Goal: Find contact information: Find contact information

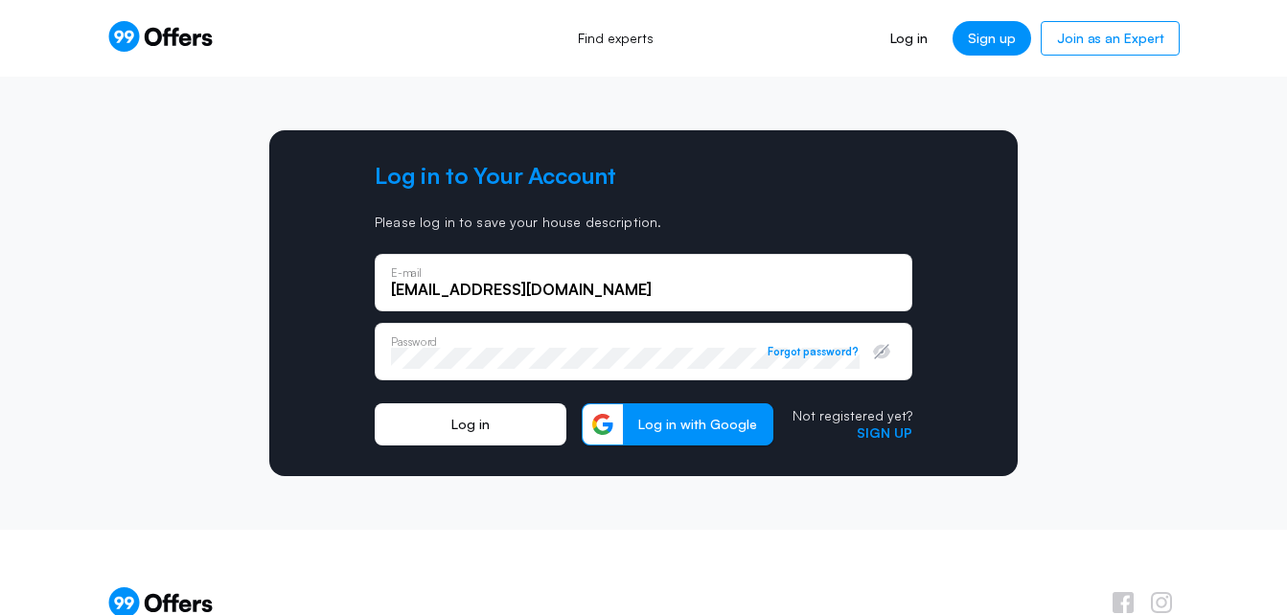
click at [456, 418] on button "Log in" at bounding box center [471, 424] width 192 height 42
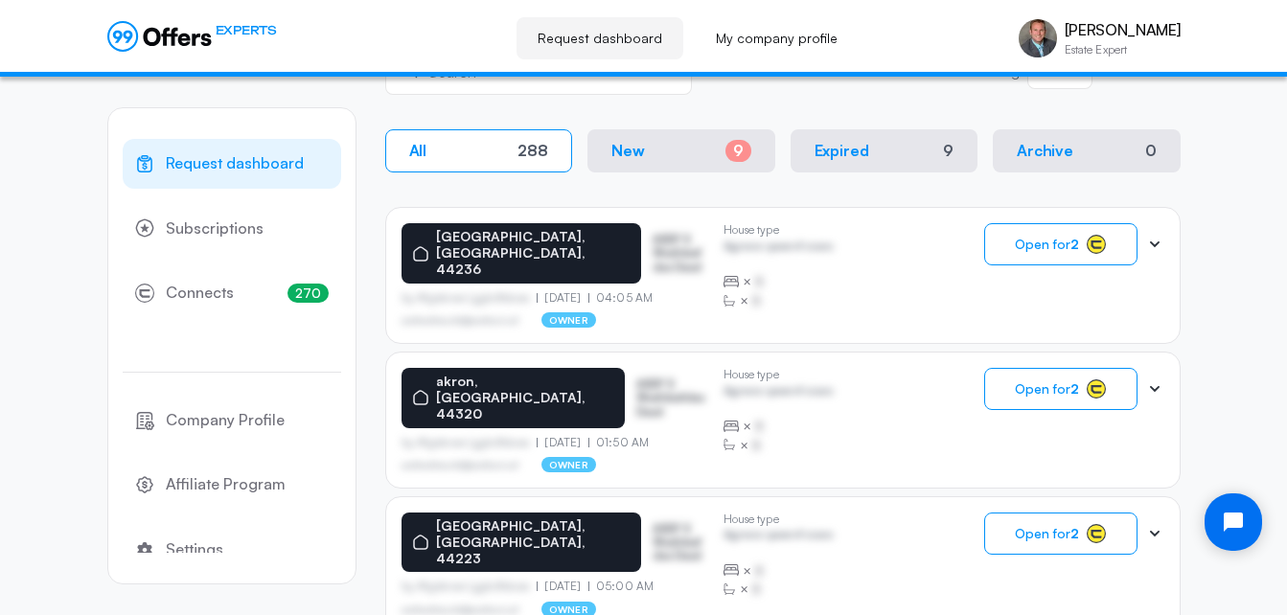
scroll to position [325, 0]
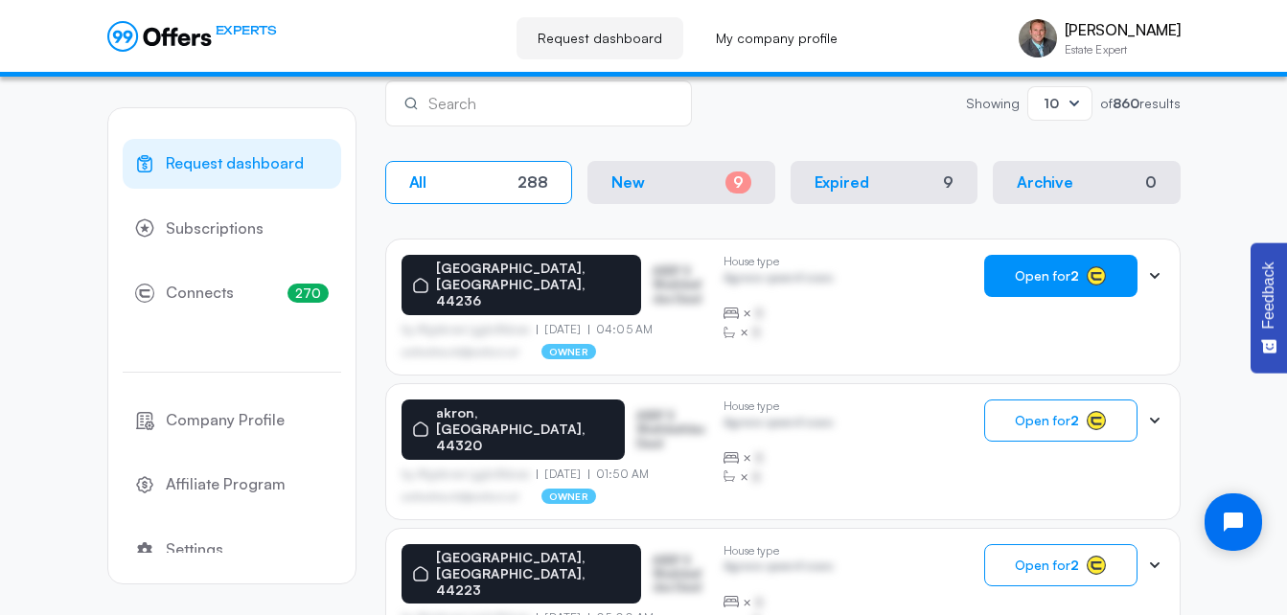
click at [1054, 274] on span "Open for 2" at bounding box center [1047, 275] width 64 height 15
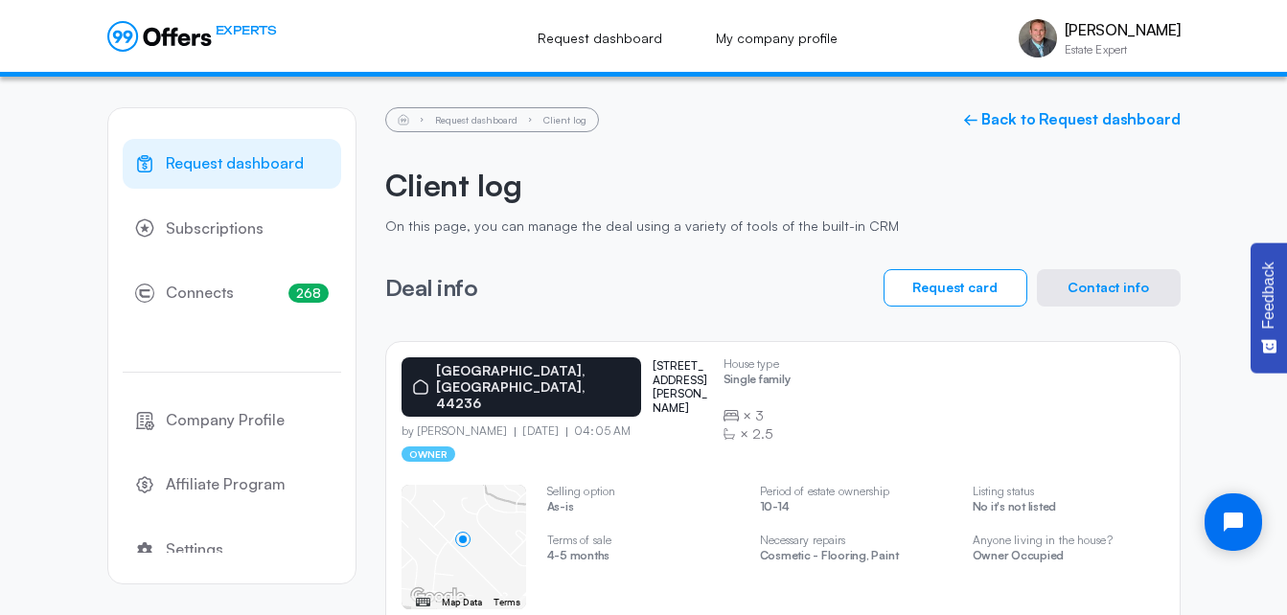
scroll to position [100, 0]
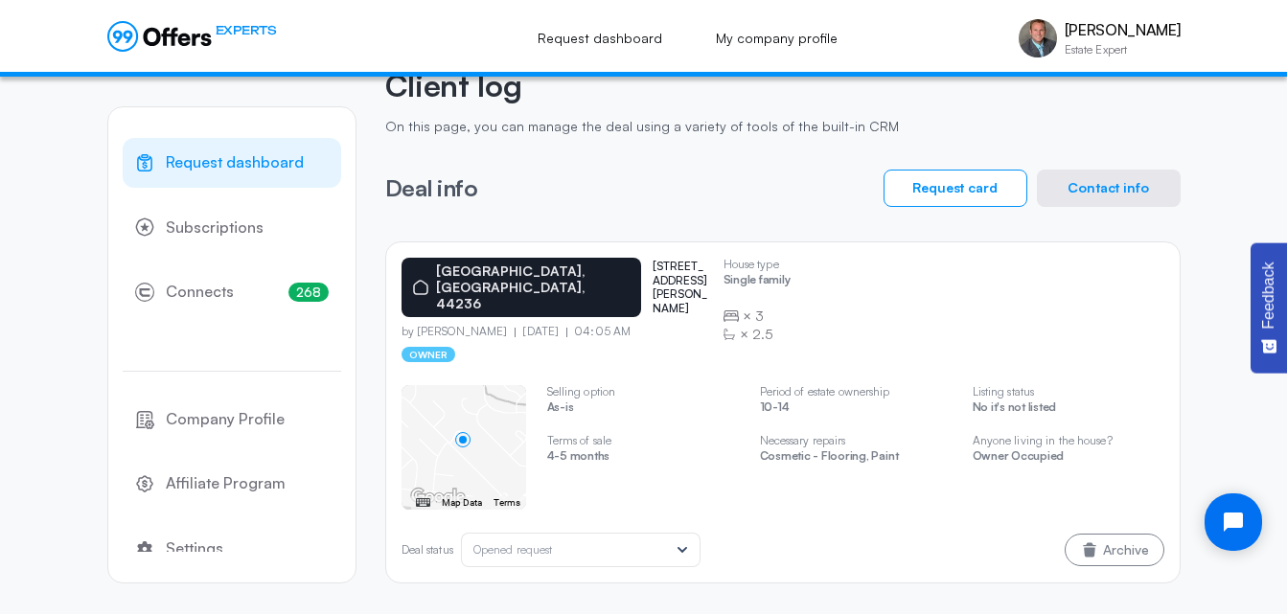
click at [1071, 187] on button "Contact info" at bounding box center [1109, 188] width 144 height 37
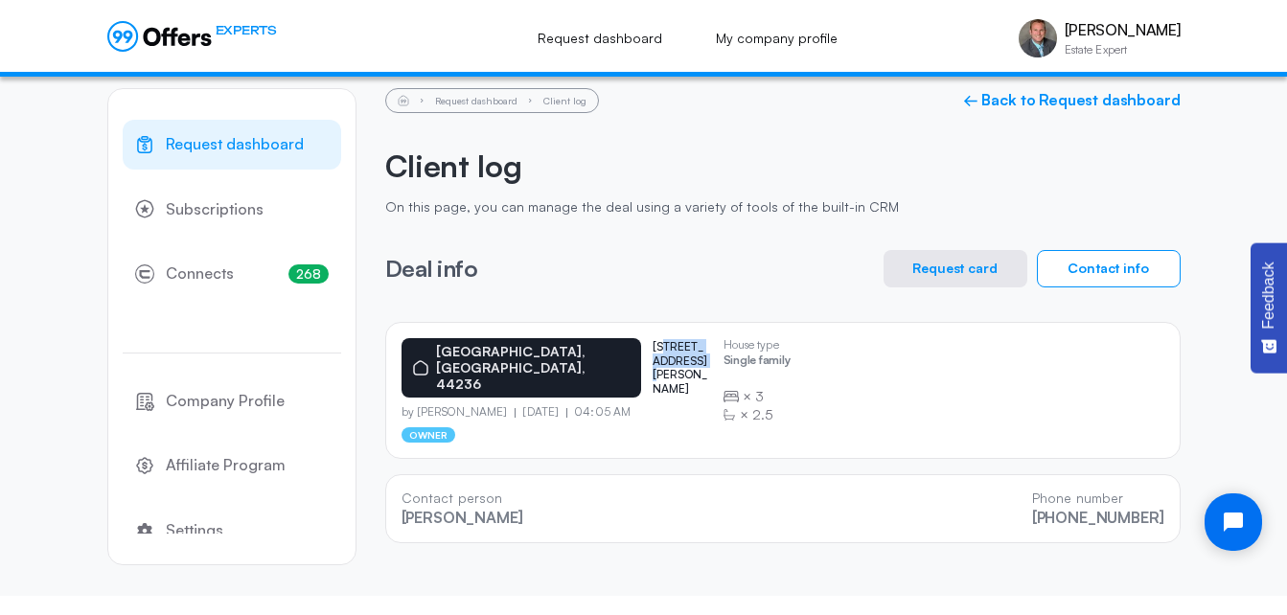
drag, startPoint x: 676, startPoint y: 344, endPoint x: 590, endPoint y: 342, distance: 85.3
click at [653, 342] on p "[STREET_ADDRESS][PERSON_NAME]" at bounding box center [681, 368] width 56 height 56
click at [1134, 101] on link "← Back to Request dashboard" at bounding box center [1072, 100] width 218 height 18
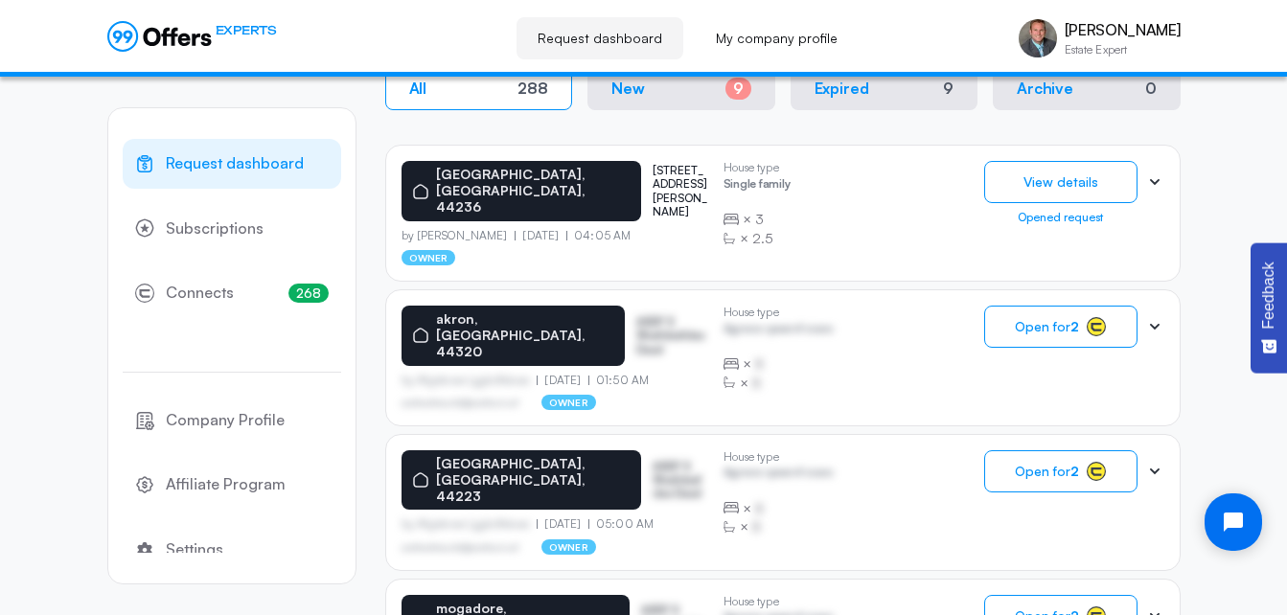
scroll to position [422, 0]
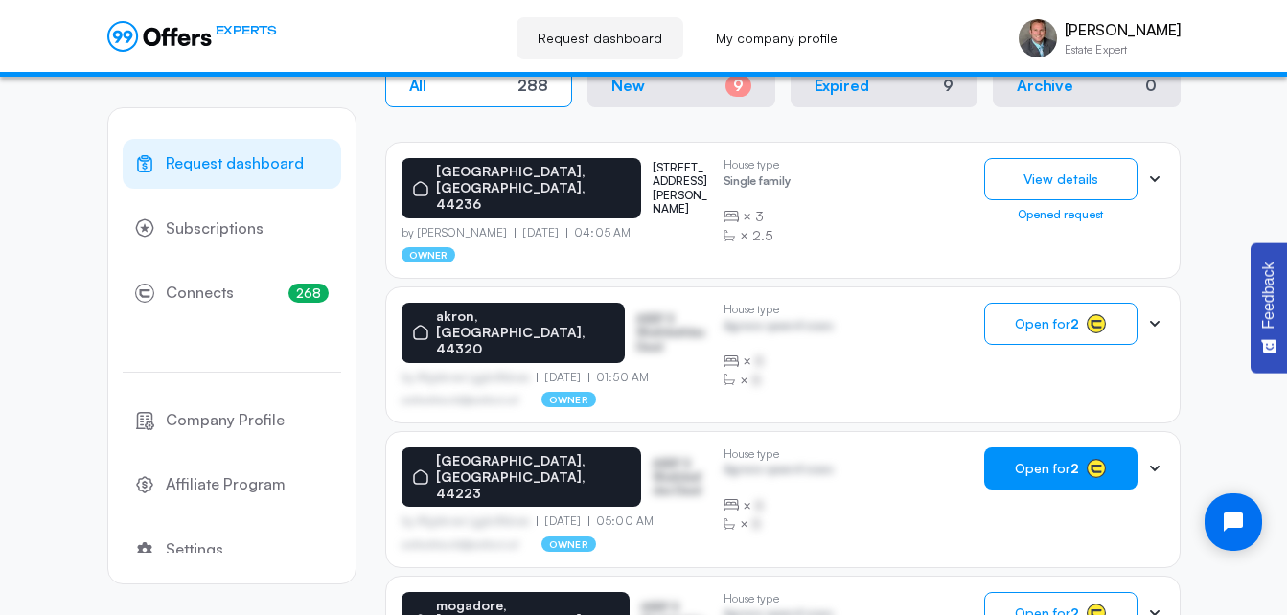
click at [1043, 448] on button "Open for 2" at bounding box center [1060, 469] width 153 height 42
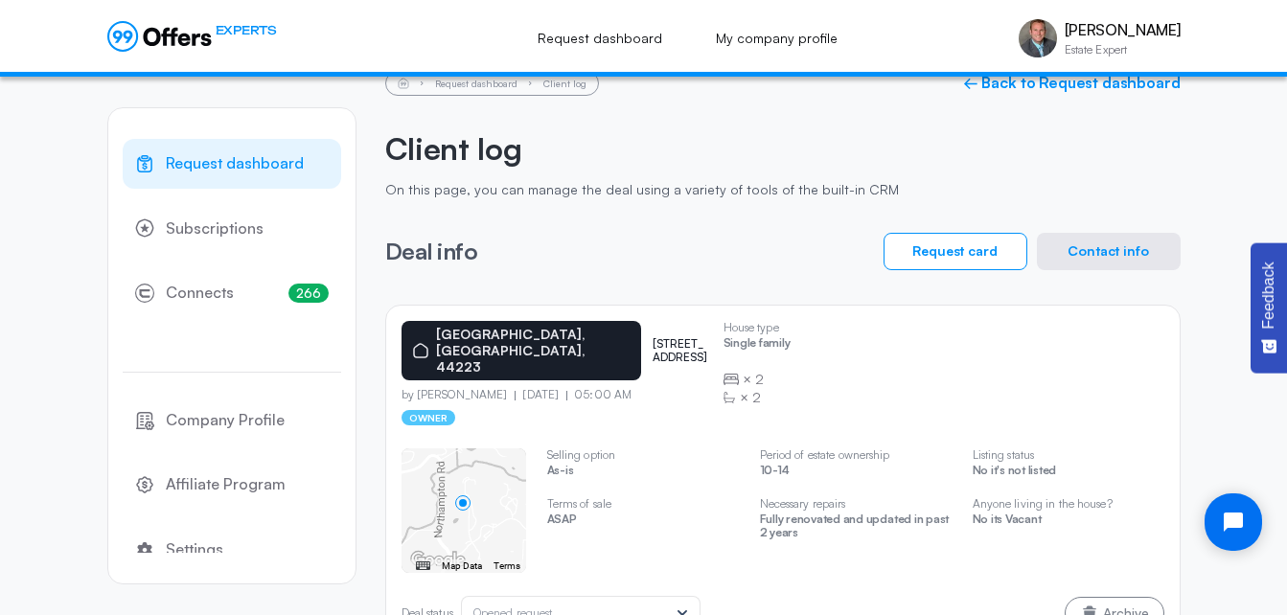
scroll to position [102, 0]
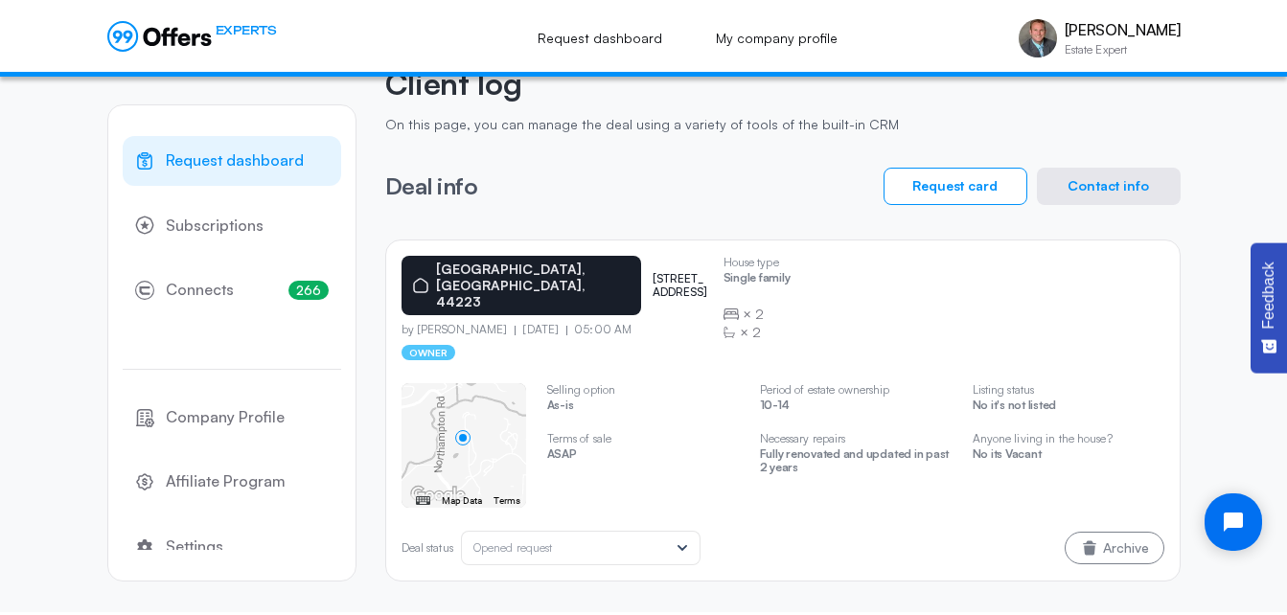
click at [1105, 189] on button "Contact info" at bounding box center [1109, 186] width 144 height 37
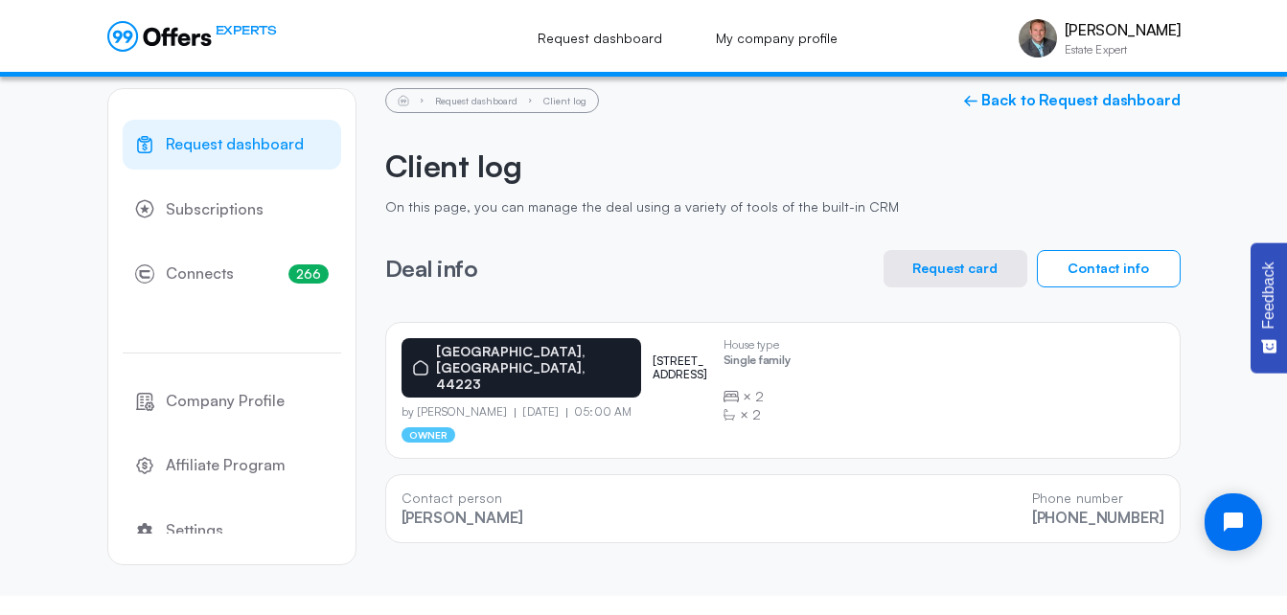
scroll to position [19, 0]
click at [1046, 106] on link "← Back to Request dashboard" at bounding box center [1072, 100] width 218 height 18
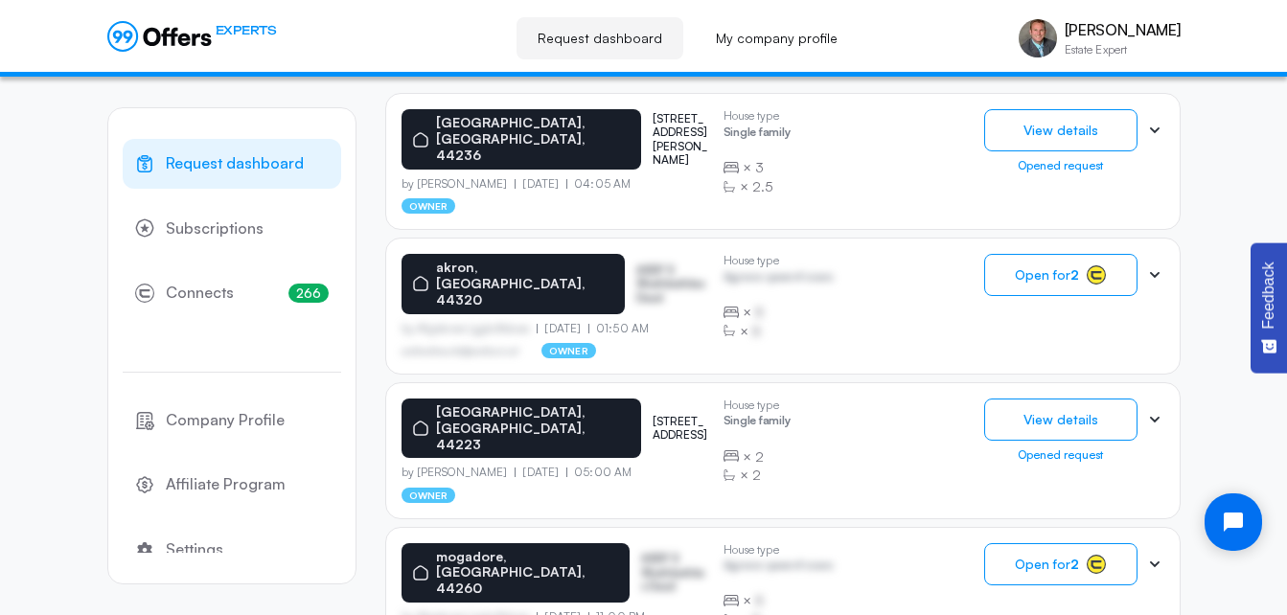
scroll to position [473, 0]
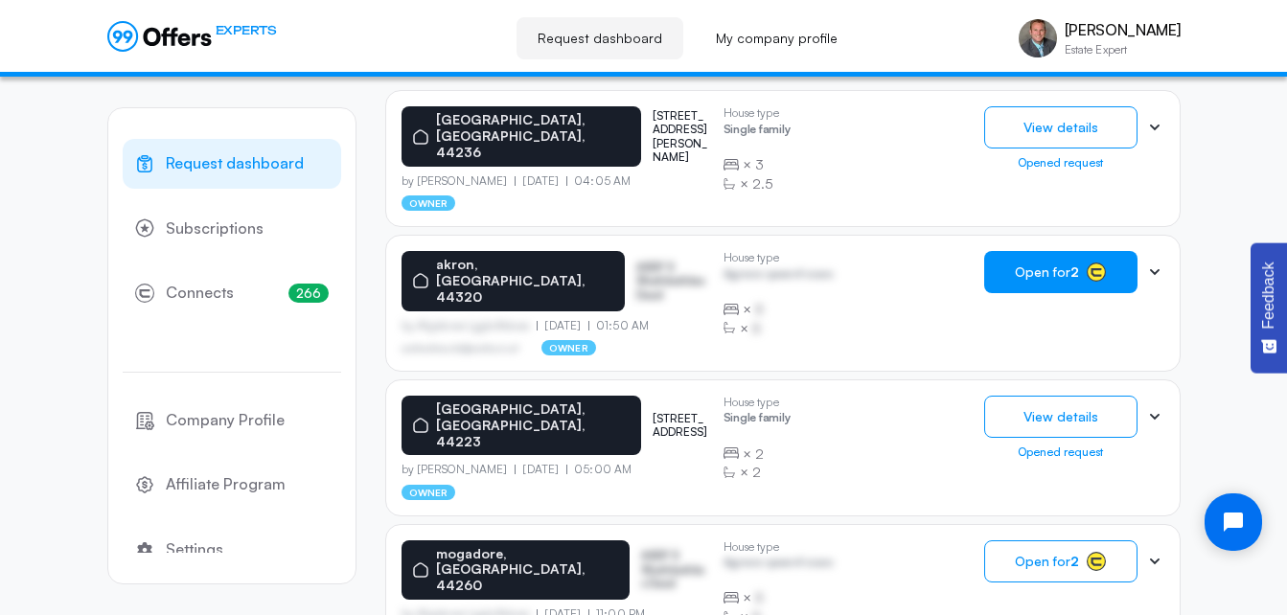
click at [1067, 251] on button "Open for 2" at bounding box center [1060, 272] width 153 height 42
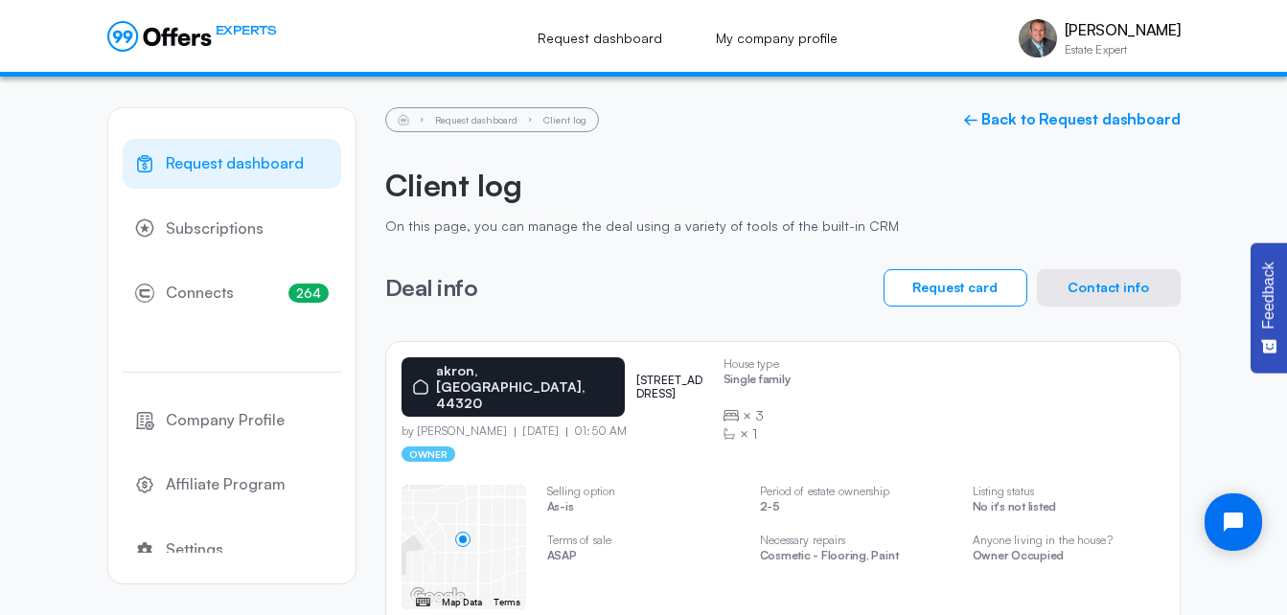
click at [636, 374] on p "[STREET_ADDRESS]" at bounding box center [672, 388] width 72 height 28
copy p "nome"
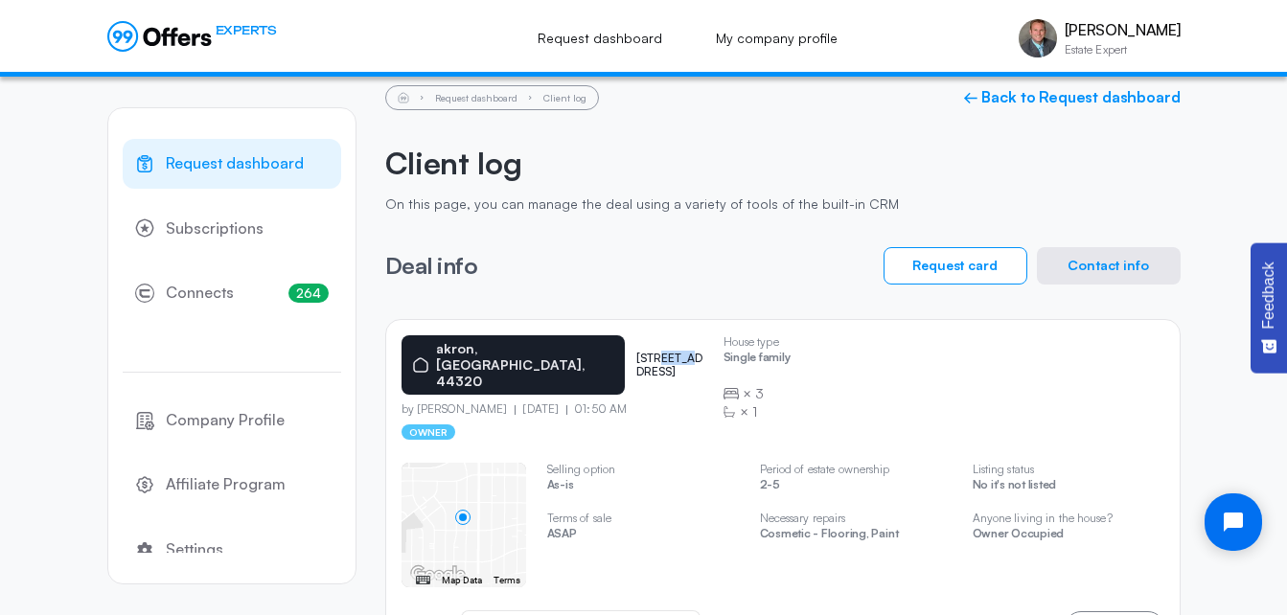
scroll to position [100, 0]
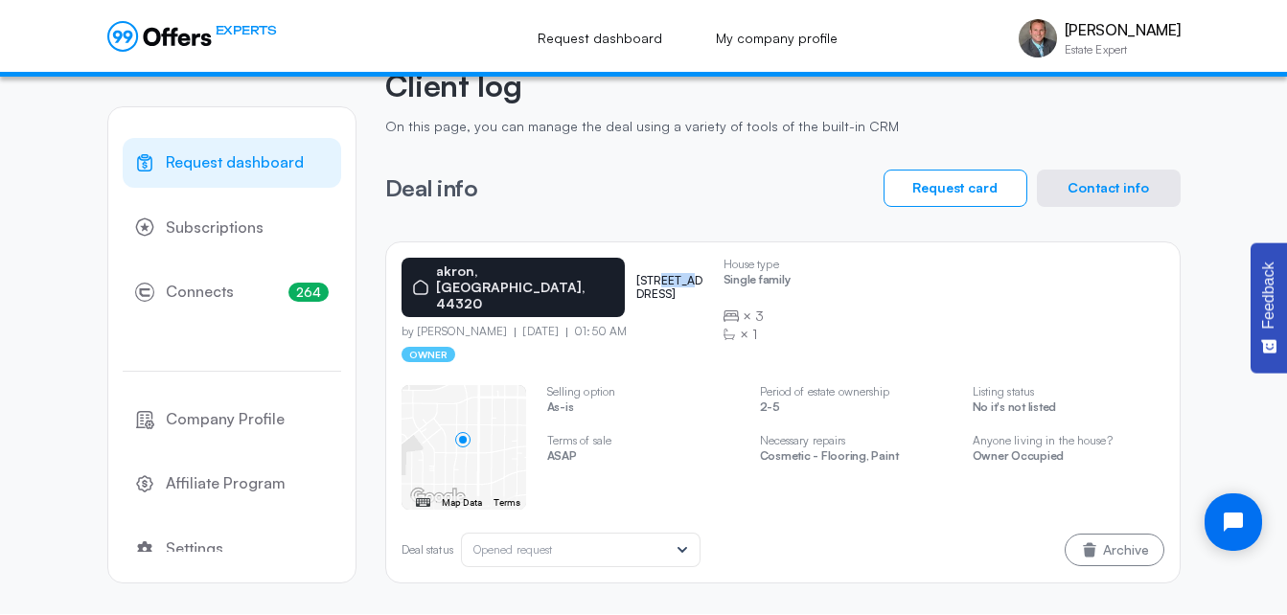
click at [1103, 177] on button "Contact info" at bounding box center [1109, 188] width 144 height 37
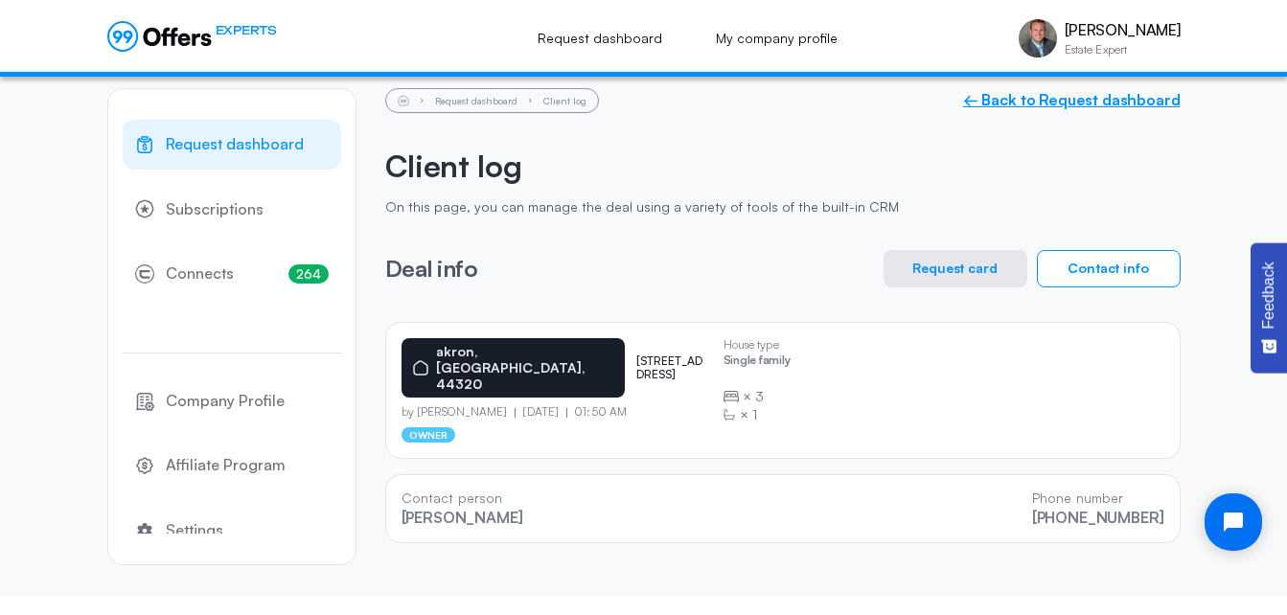
click at [1146, 96] on link "← Back to Request dashboard" at bounding box center [1072, 100] width 218 height 18
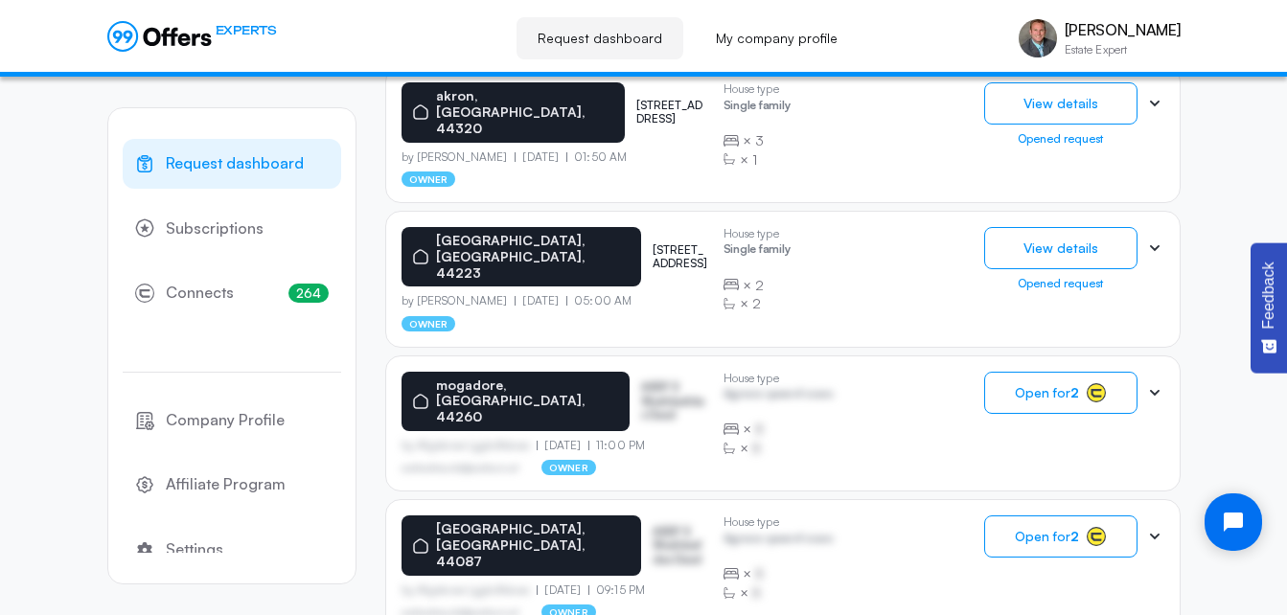
scroll to position [649, 0]
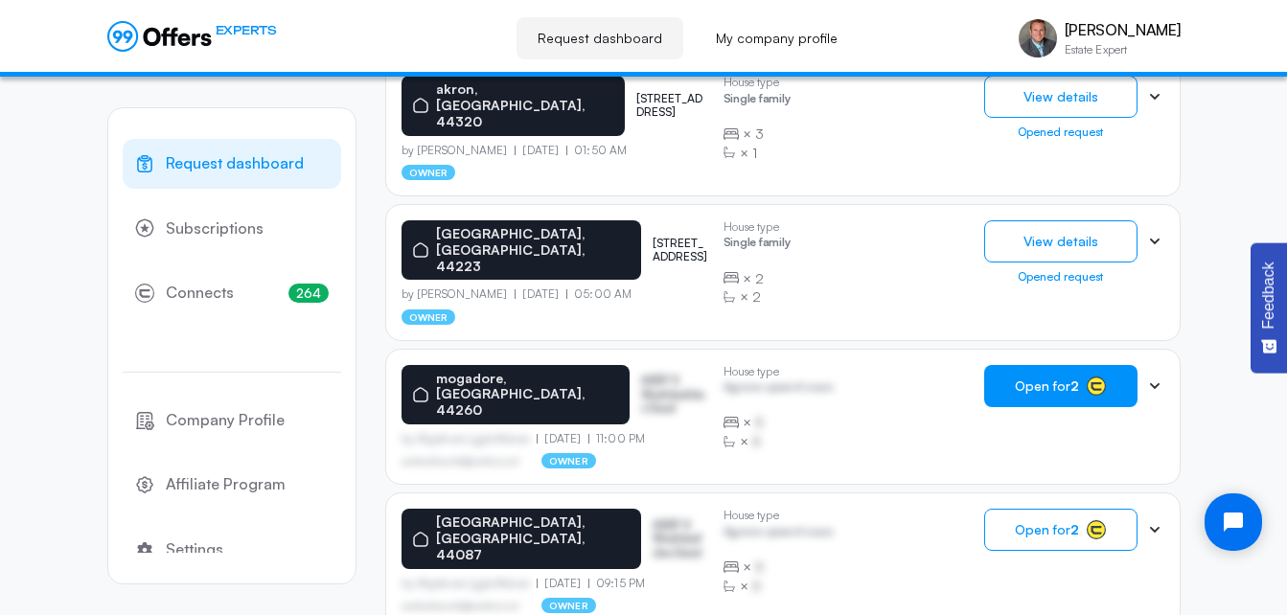
click at [1041, 379] on span "Open for 2" at bounding box center [1047, 386] width 64 height 15
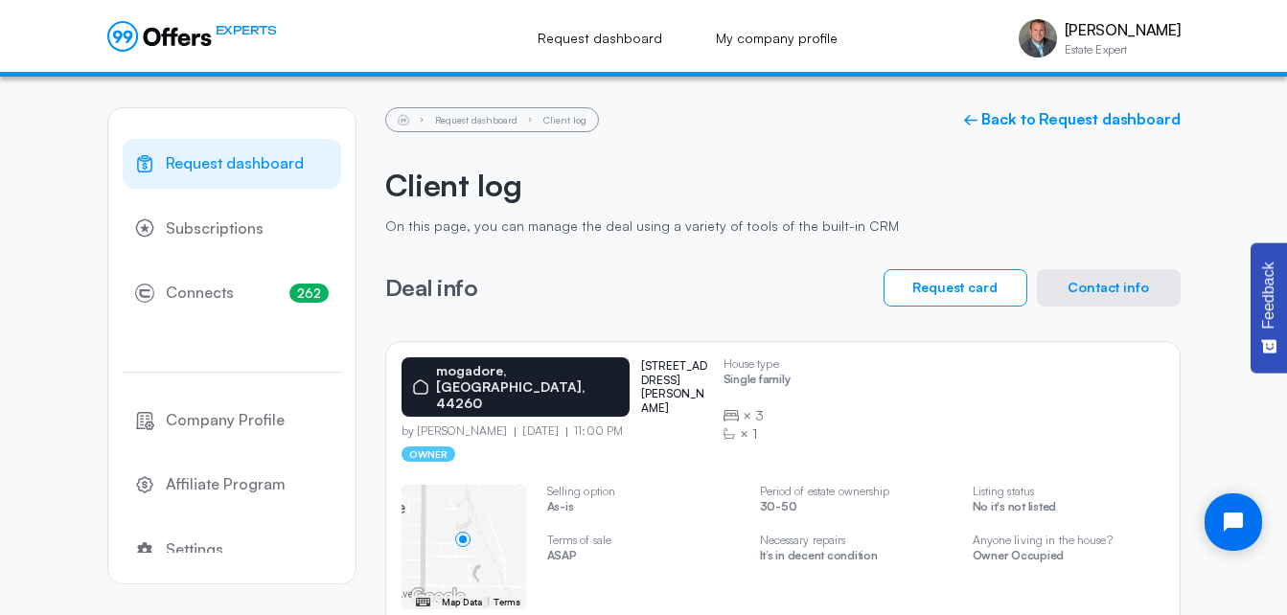
scroll to position [100, 0]
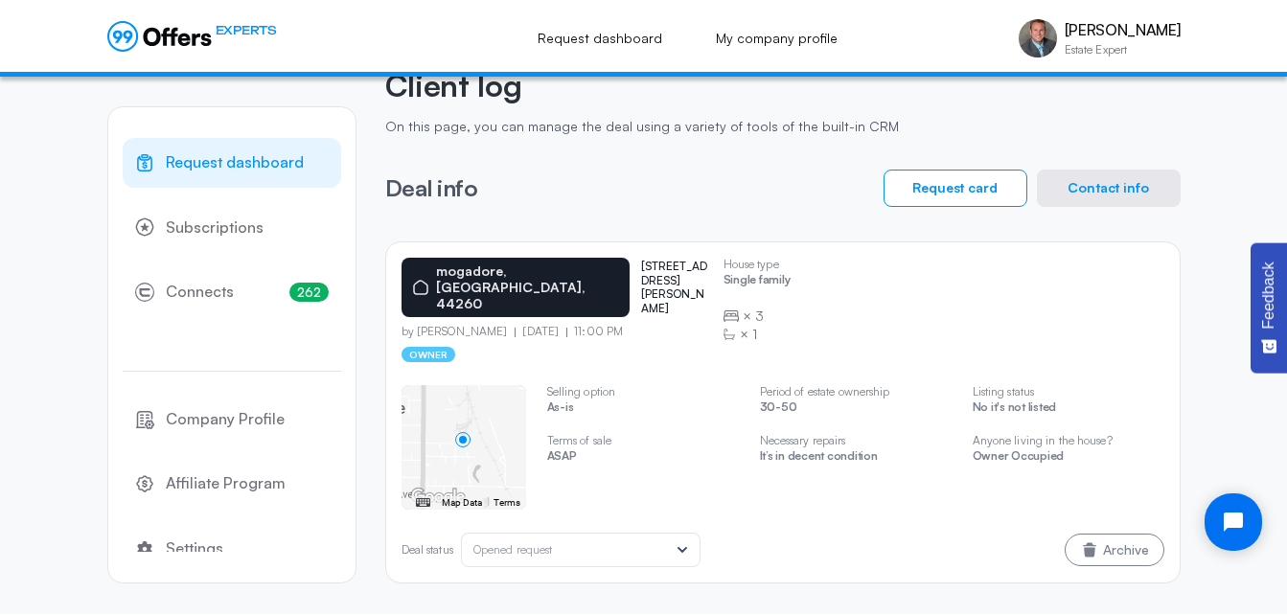
click at [1091, 196] on button "Contact info" at bounding box center [1109, 188] width 144 height 37
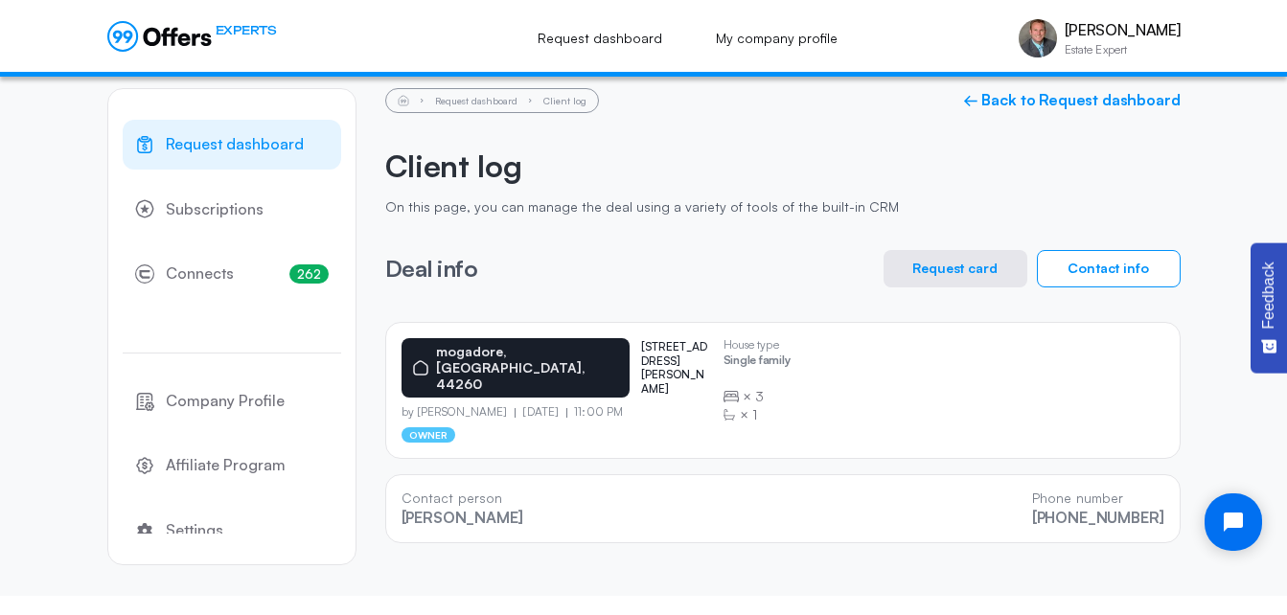
scroll to position [19, 0]
click at [644, 354] on p "[STREET_ADDRESS][PERSON_NAME]" at bounding box center [674, 368] width 66 height 56
copy p "[PERSON_NAME]"
